Goal: Navigation & Orientation: Find specific page/section

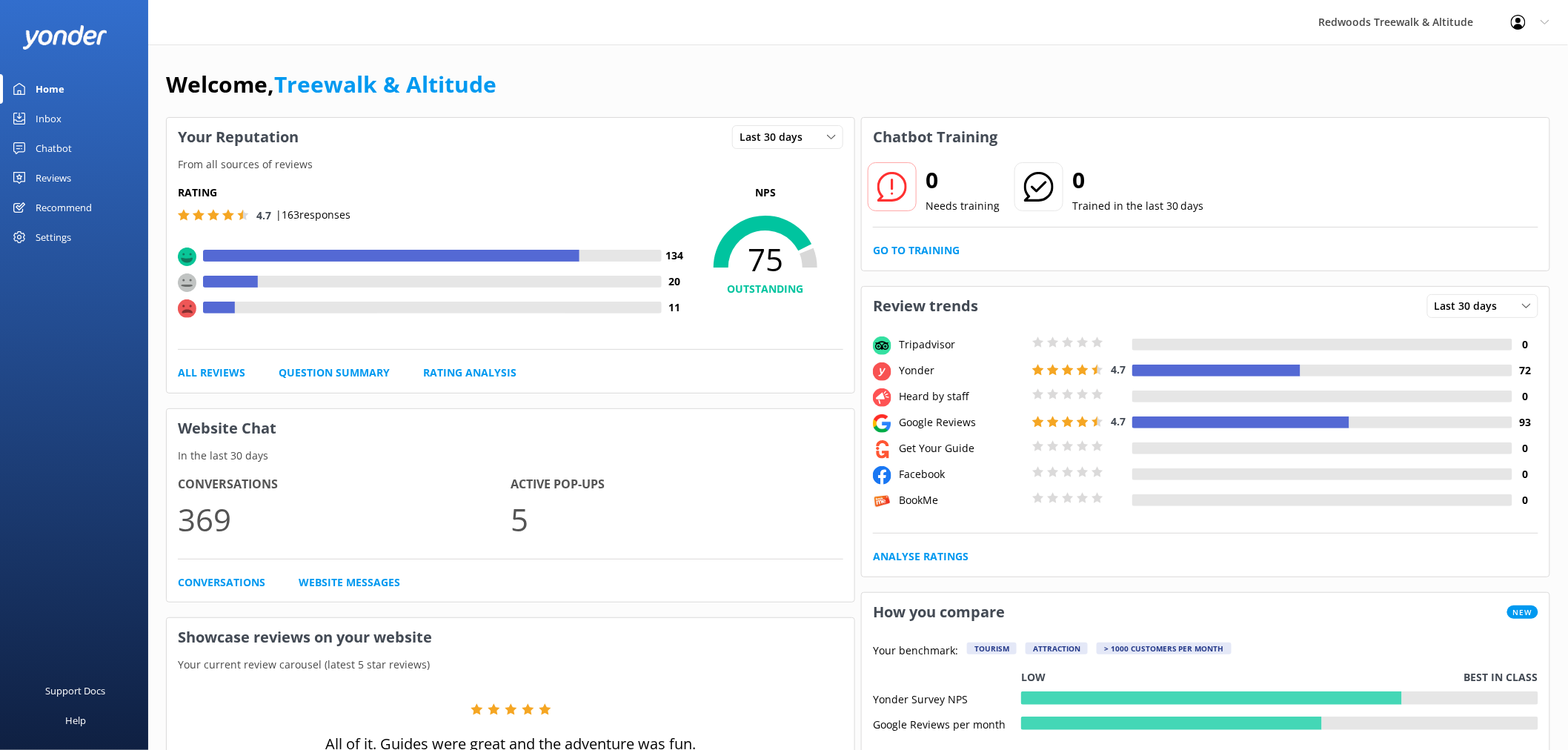
click at [99, 169] on link "Reviews" at bounding box center [73, 177] width 148 height 30
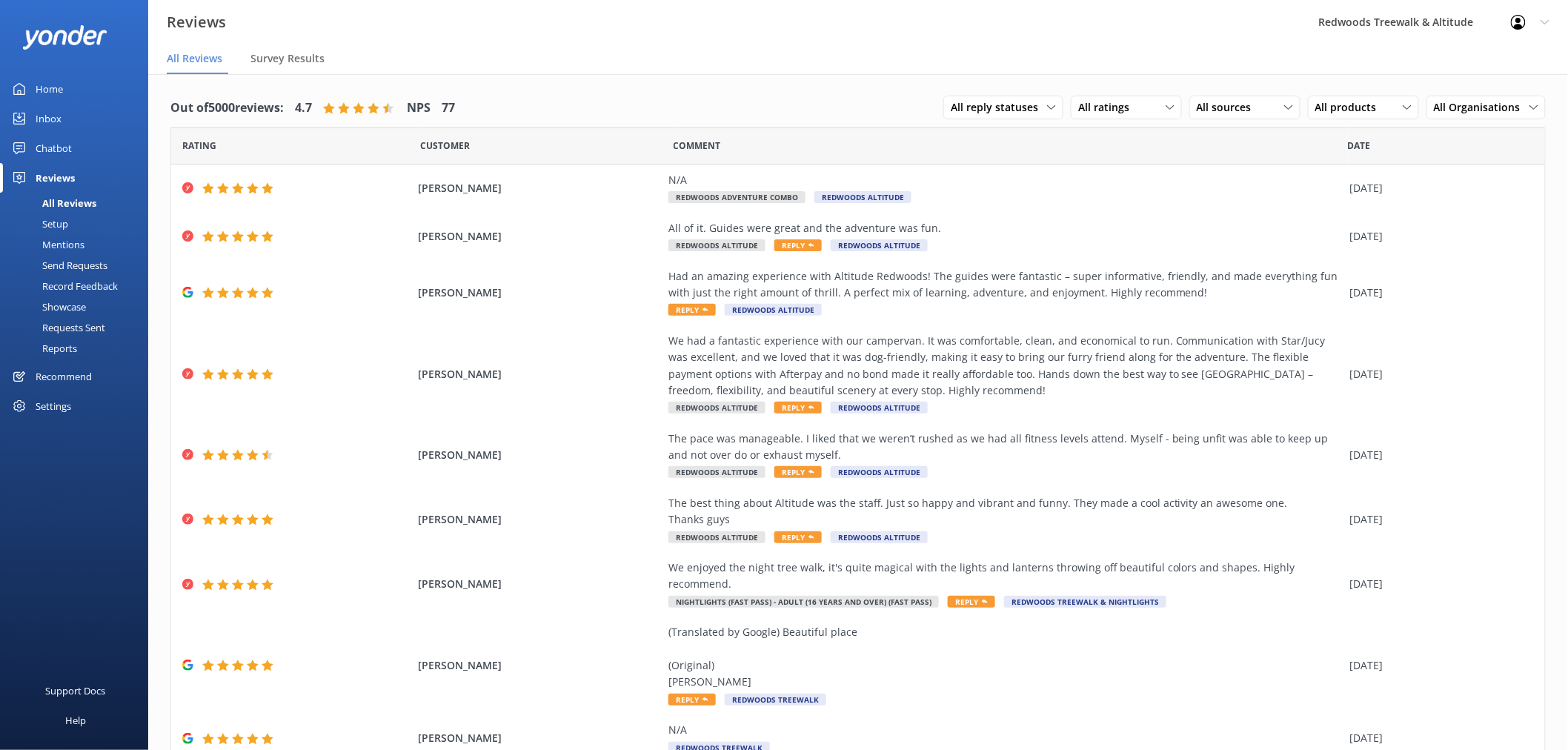
click at [87, 115] on link "Inbox" at bounding box center [73, 118] width 148 height 30
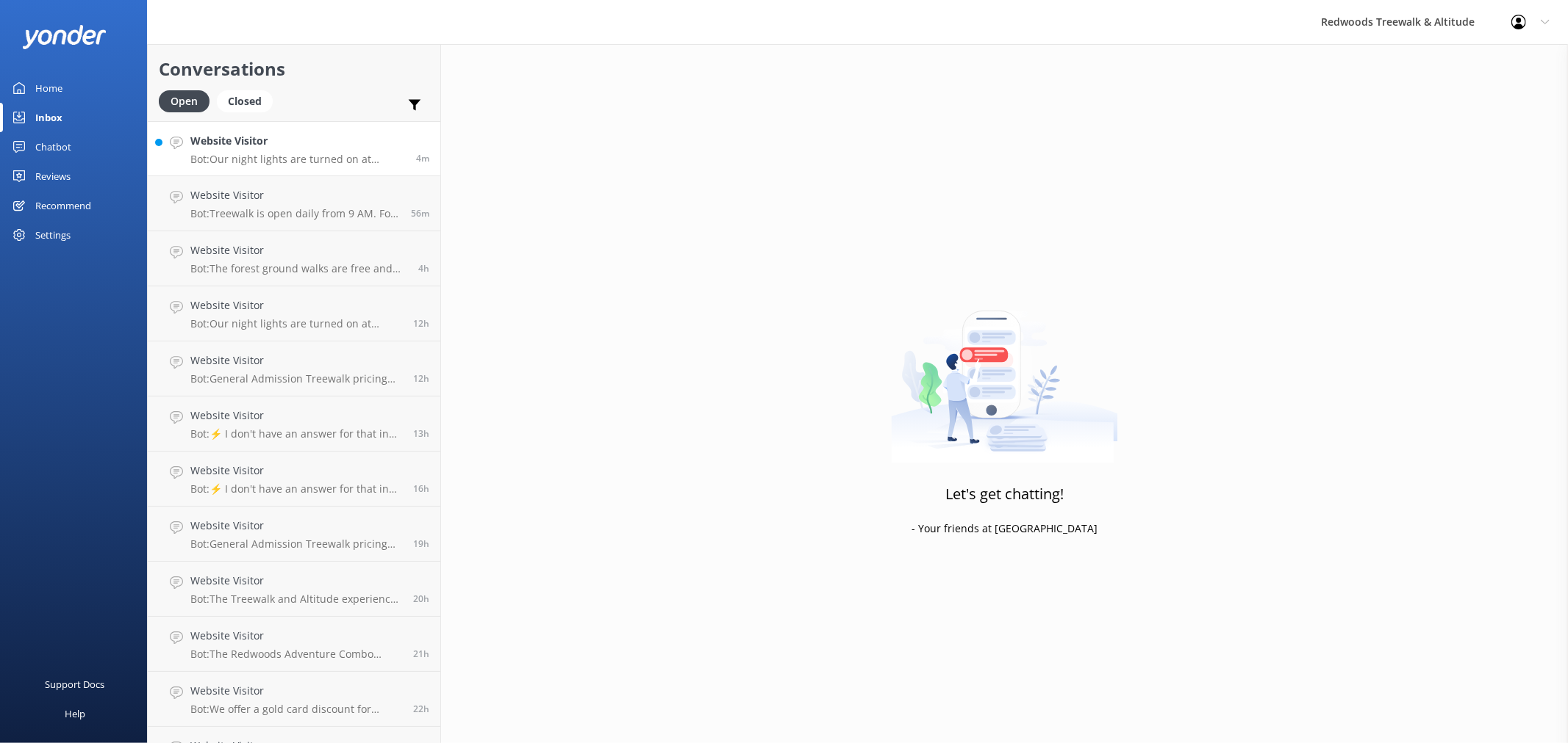
click at [377, 145] on h4 "Website Visitor" at bounding box center [297, 141] width 215 height 16
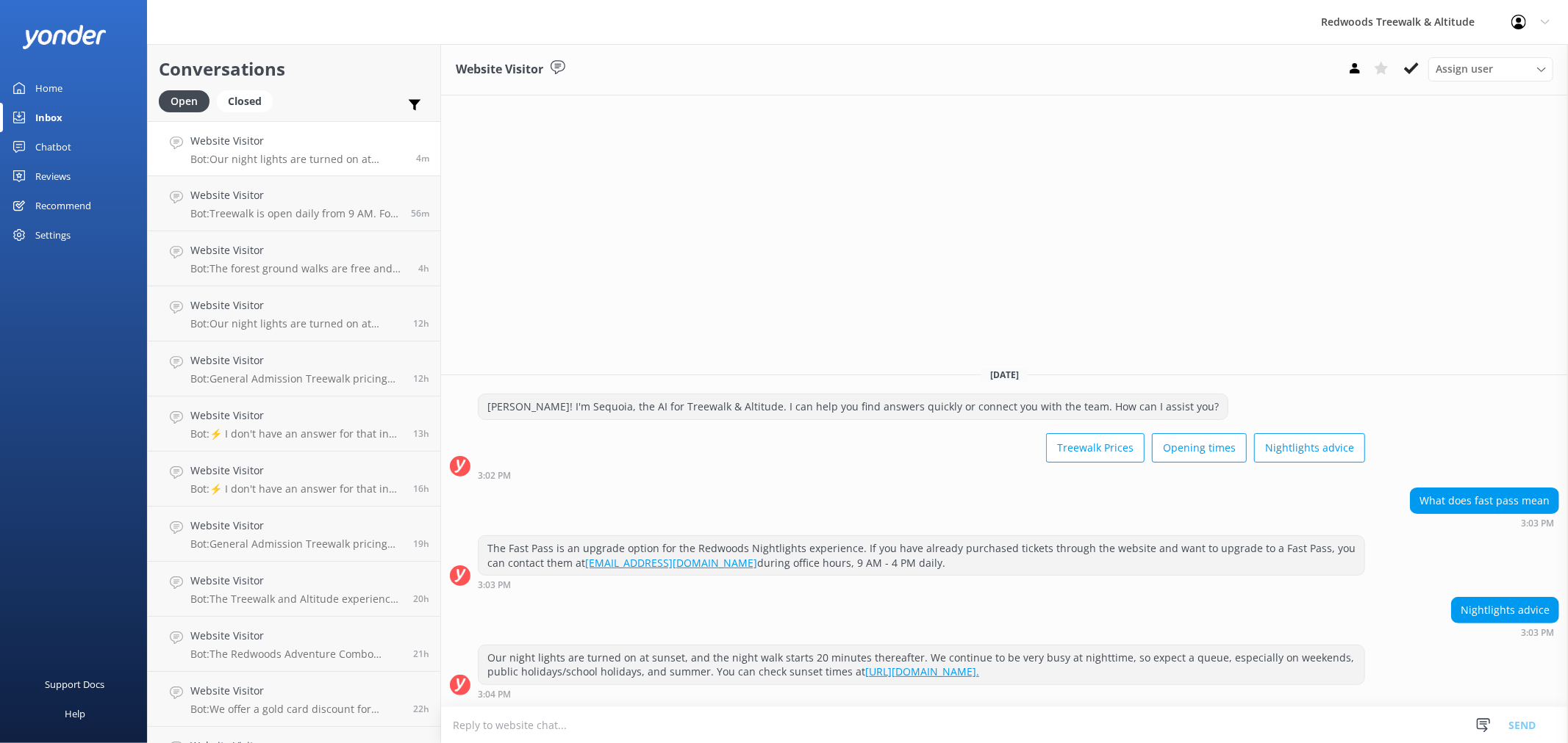
click at [86, 98] on link "Home" at bounding box center [73, 88] width 147 height 29
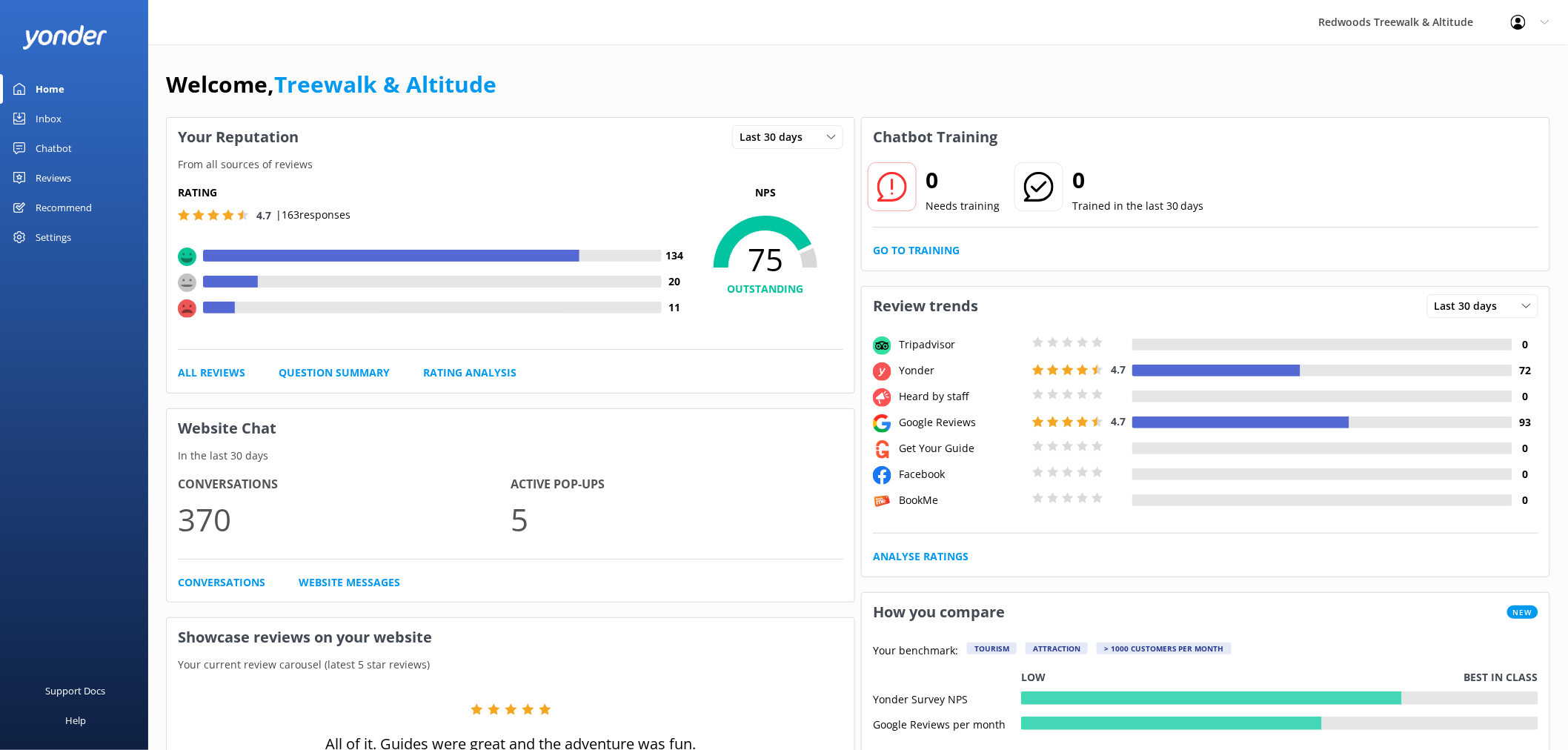
click at [68, 175] on div "Reviews" at bounding box center [52, 177] width 35 height 30
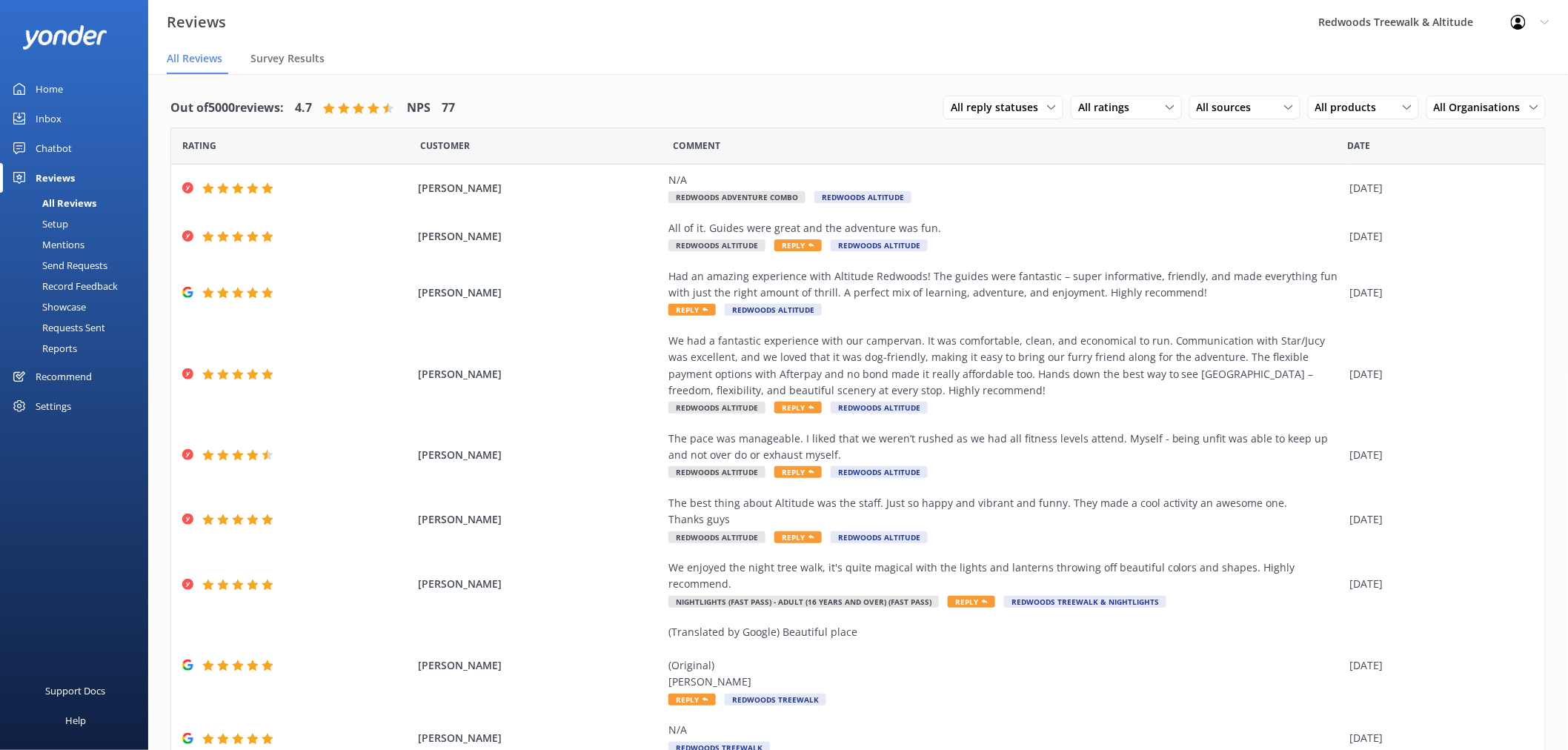
click at [92, 115] on link "Inbox" at bounding box center [73, 118] width 148 height 30
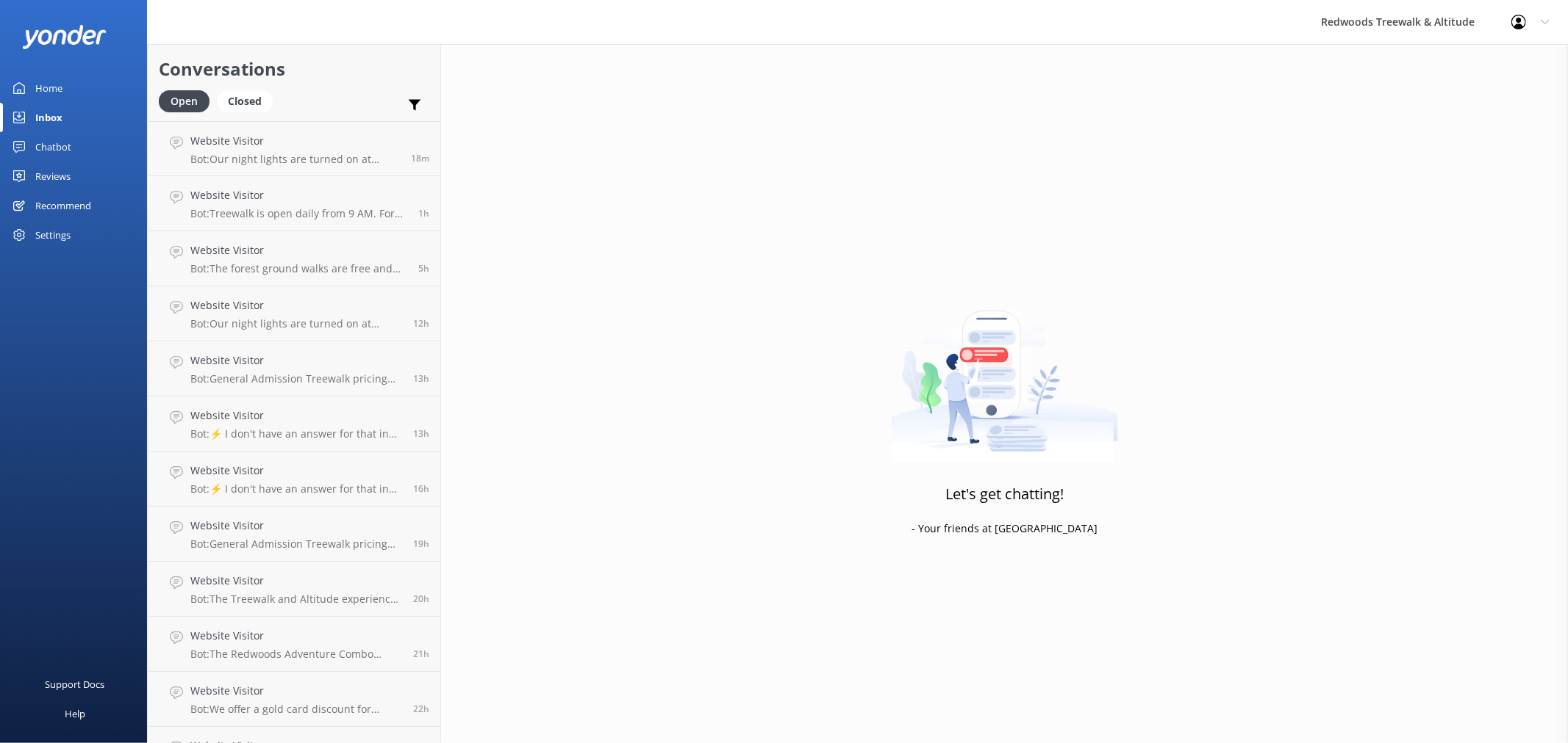
click at [67, 172] on div "Reviews" at bounding box center [52, 176] width 35 height 29
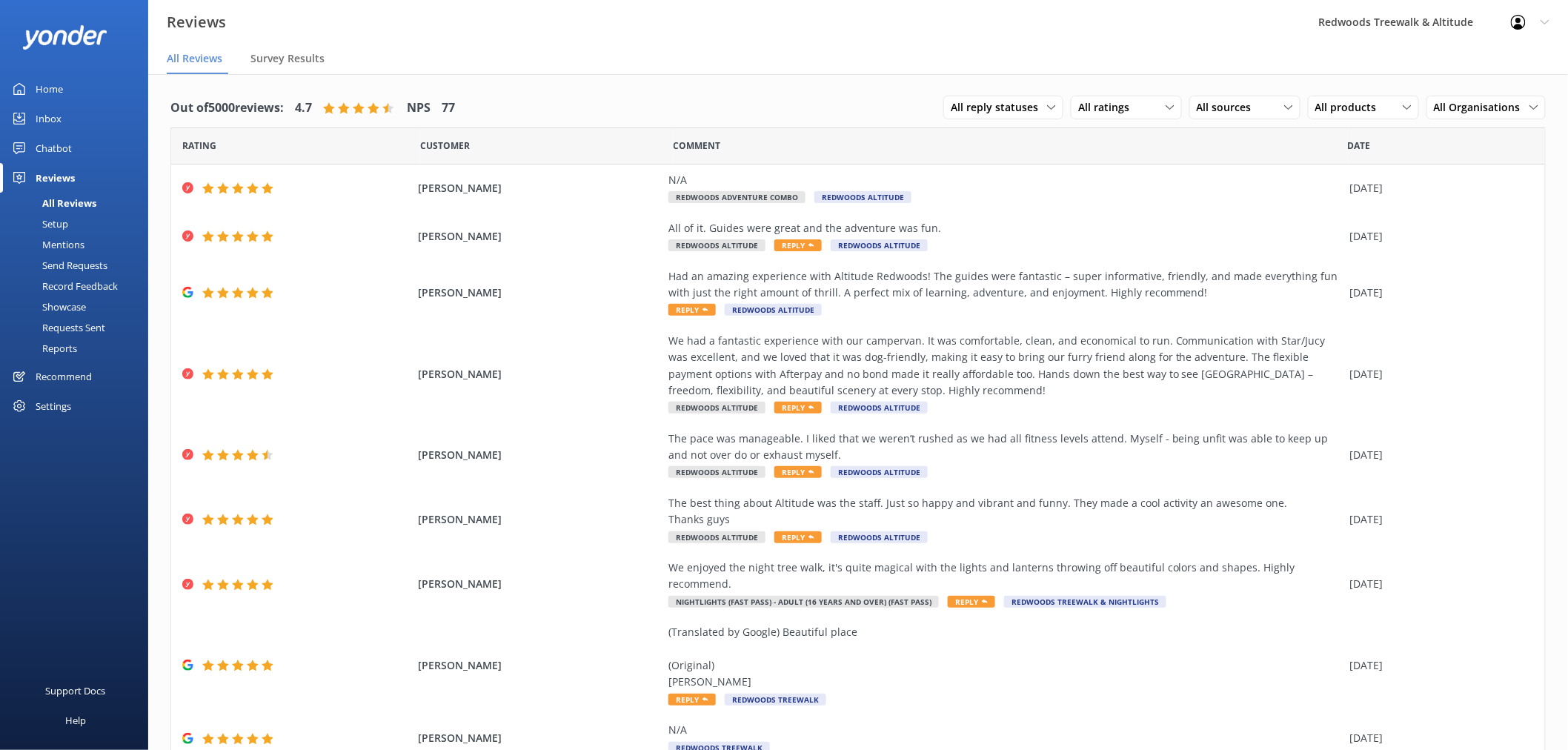
click at [91, 114] on link "Inbox" at bounding box center [73, 118] width 148 height 30
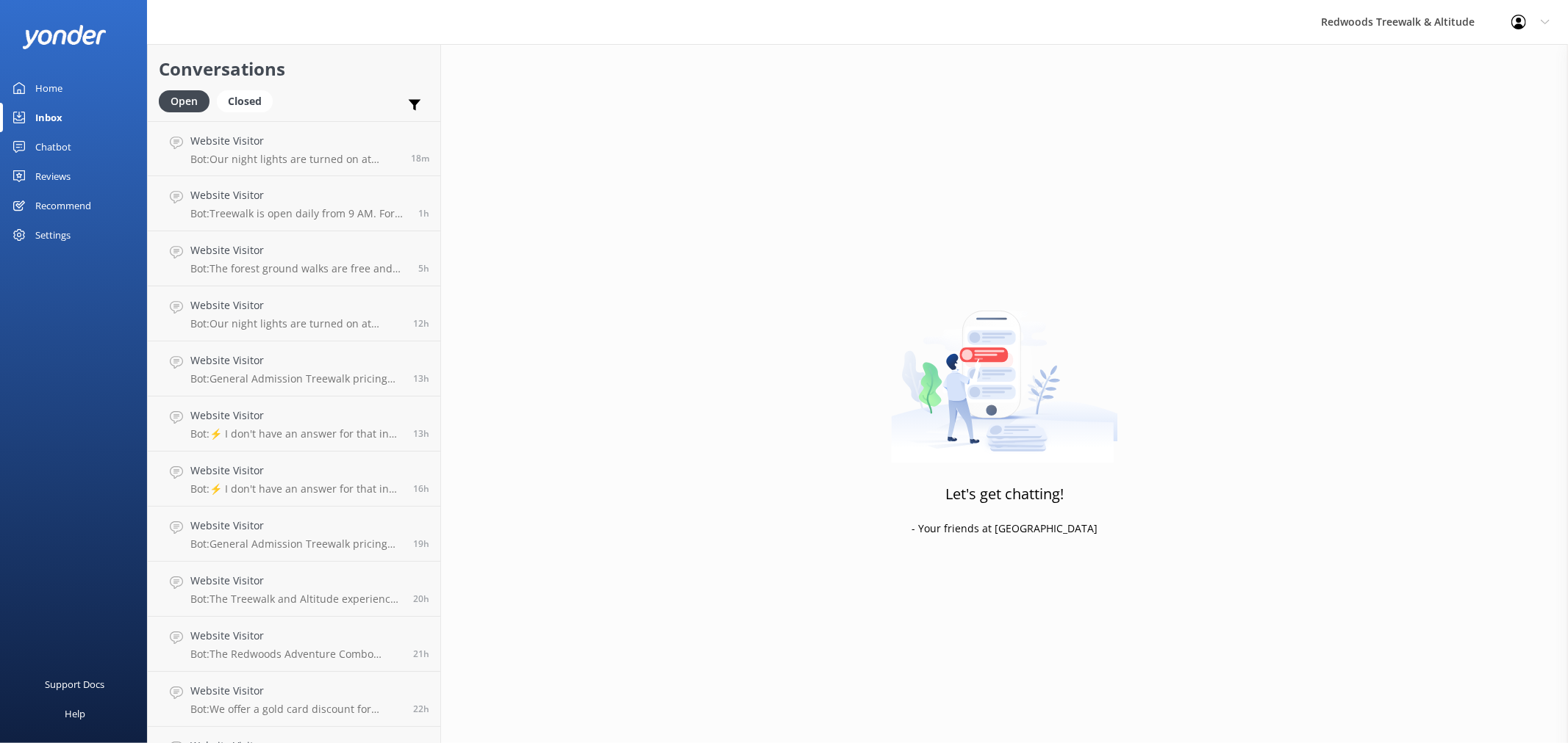
click at [75, 147] on link "Chatbot" at bounding box center [73, 147] width 147 height 29
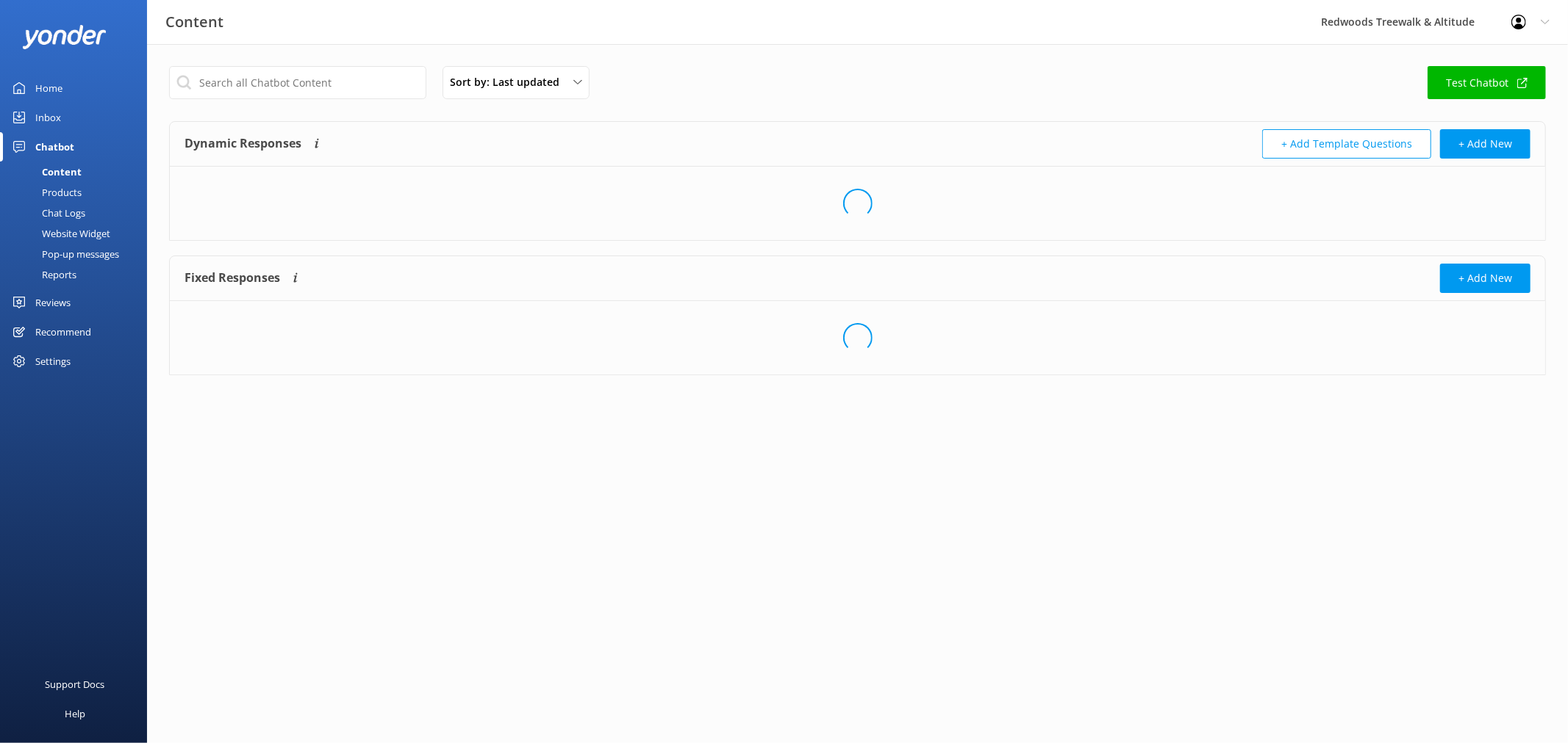
click at [70, 86] on link "Home" at bounding box center [73, 88] width 147 height 29
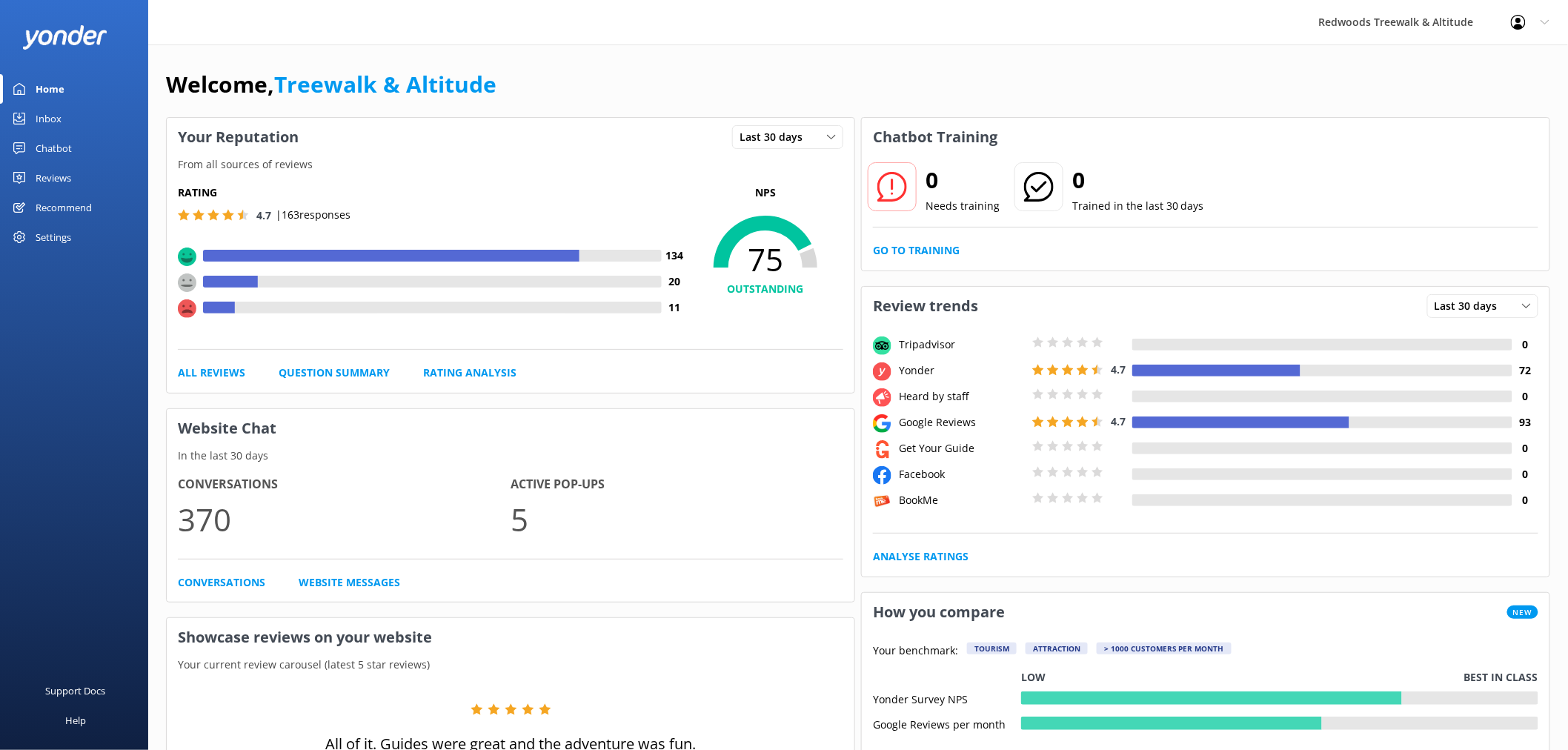
click at [105, 174] on link "Reviews" at bounding box center [73, 177] width 148 height 30
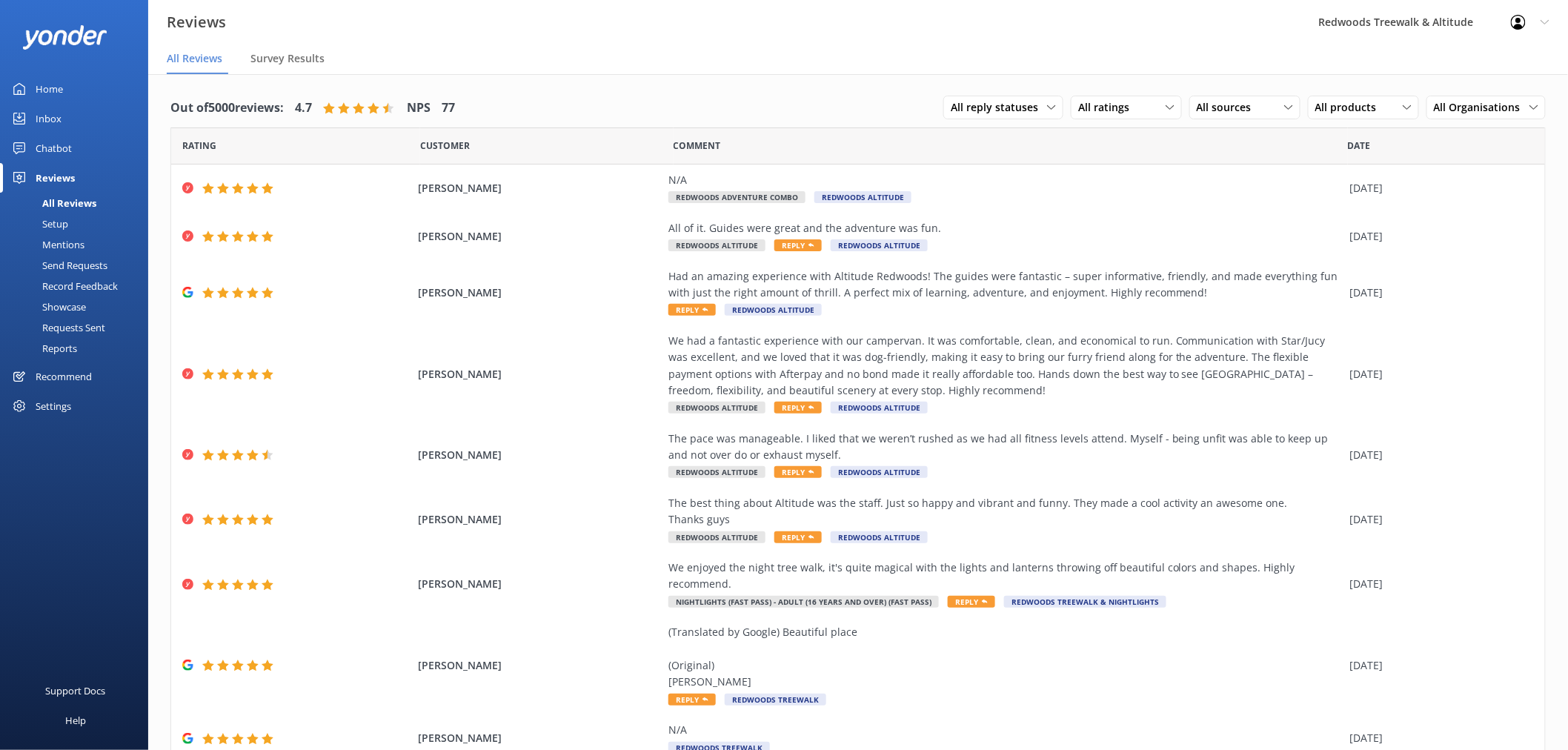
click at [83, 85] on link "Home" at bounding box center [73, 89] width 148 height 30
